Goal: Transaction & Acquisition: Purchase product/service

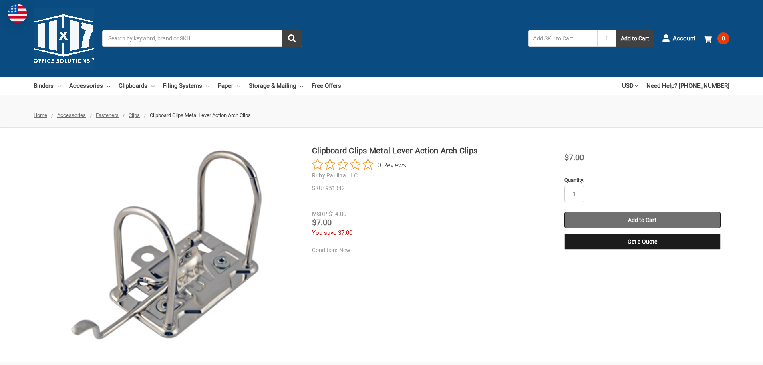
click at [639, 216] on input "Add to Cart" at bounding box center [643, 220] width 156 height 16
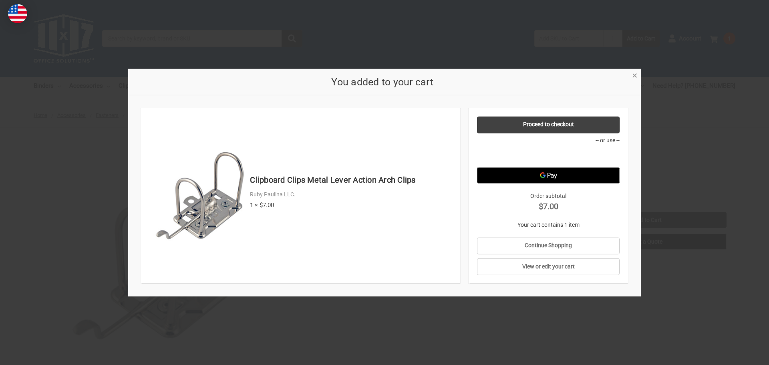
click at [636, 74] on span "×" at bounding box center [634, 76] width 5 height 12
